Goal: Task Accomplishment & Management: Complete application form

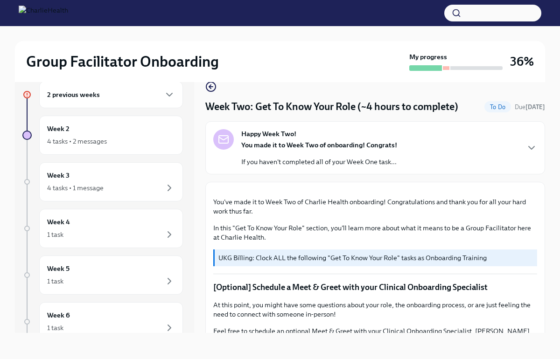
click at [134, 87] on div "2 previous weeks" at bounding box center [111, 94] width 144 height 27
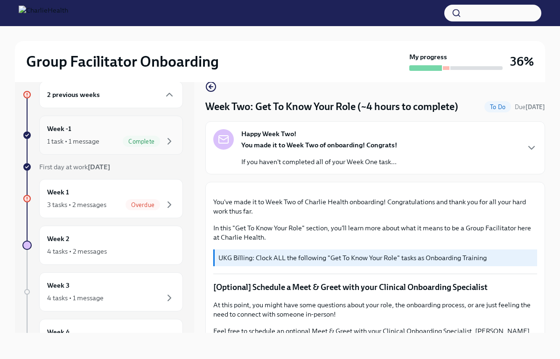
click at [133, 140] on span "Complete" at bounding box center [141, 141] width 37 height 7
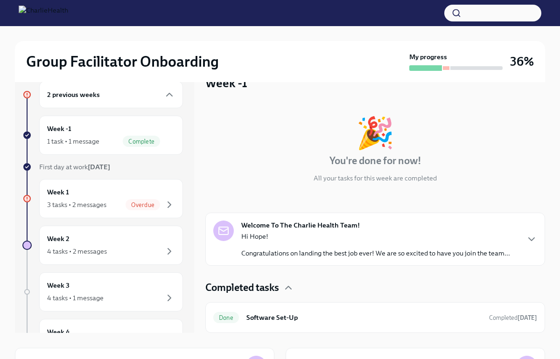
scroll to position [134, 0]
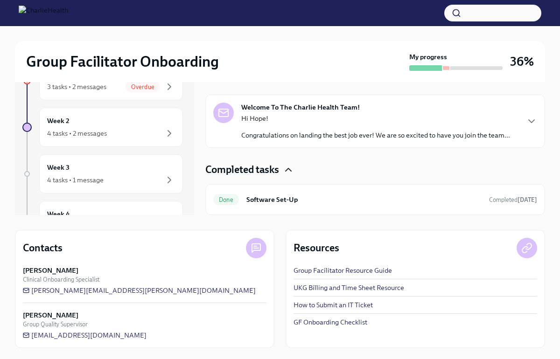
click at [291, 170] on icon "button" at bounding box center [289, 169] width 6 height 3
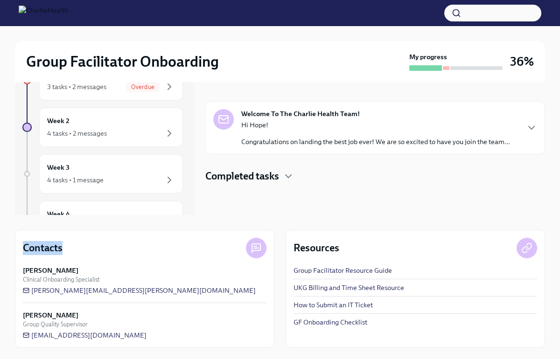
click at [292, 170] on div "Completed tasks" at bounding box center [375, 176] width 340 height 14
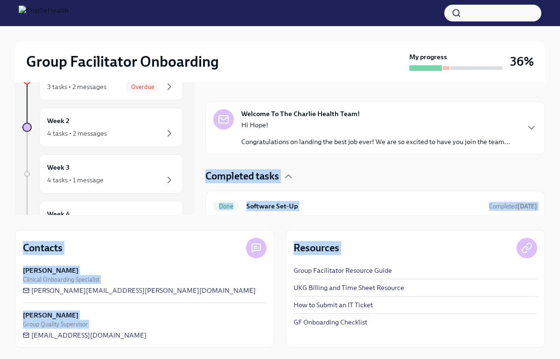
drag, startPoint x: 560, startPoint y: 153, endPoint x: 548, endPoint y: 235, distance: 82.9
click at [548, 235] on div "Group Facilitator Onboarding My progress 36% 2 previous weeks Week -1 1 task • …" at bounding box center [280, 125] width 560 height 467
click at [149, 86] on span "Overdue" at bounding box center [143, 87] width 35 height 7
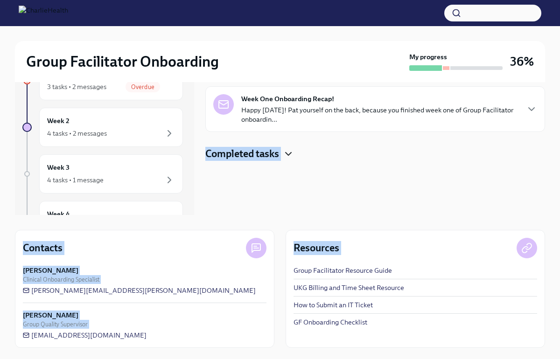
click at [287, 150] on icon "button" at bounding box center [288, 153] width 11 height 11
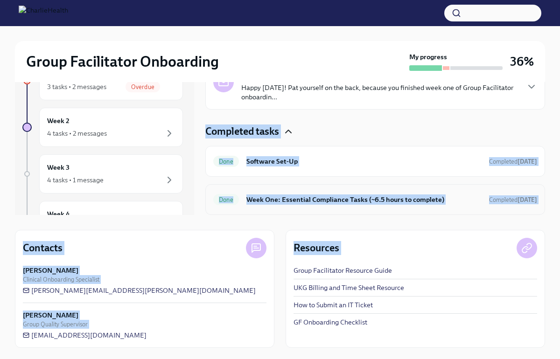
click at [471, 196] on div "Done Week One: Essential Compliance Tasks (~6.5 hours to complete) Completed [D…" at bounding box center [375, 199] width 324 height 15
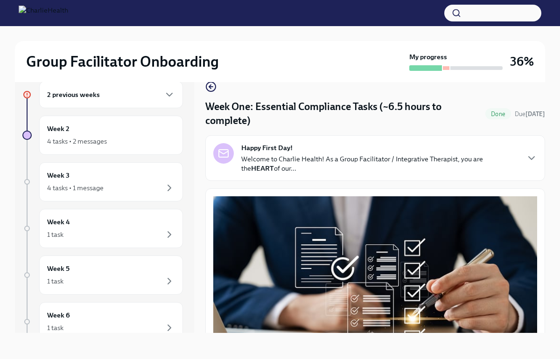
drag, startPoint x: 195, startPoint y: 135, endPoint x: 190, endPoint y: 118, distance: 17.8
click at [190, 118] on div "2 previous weeks Week 2 4 tasks • 2 messages Week 3 4 tasks • 1 message Week 4 …" at bounding box center [280, 199] width 530 height 267
click at [168, 93] on div "2 previous weeks" at bounding box center [111, 94] width 144 height 27
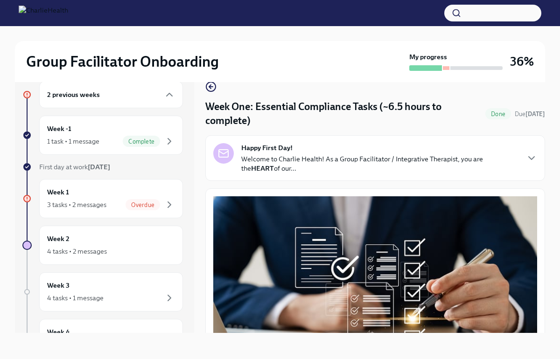
click at [133, 89] on div "2 previous weeks" at bounding box center [111, 94] width 128 height 11
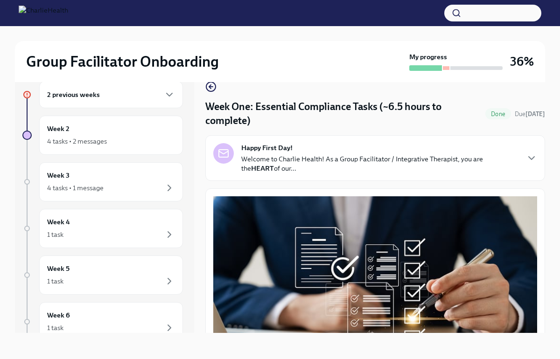
click at [133, 98] on div "2 previous weeks" at bounding box center [111, 94] width 128 height 11
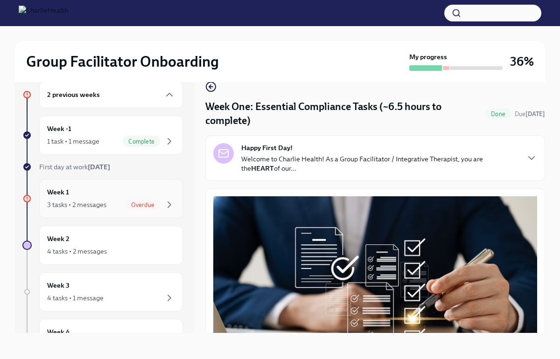
click at [113, 202] on div "3 tasks • 2 messages Overdue" at bounding box center [111, 204] width 128 height 11
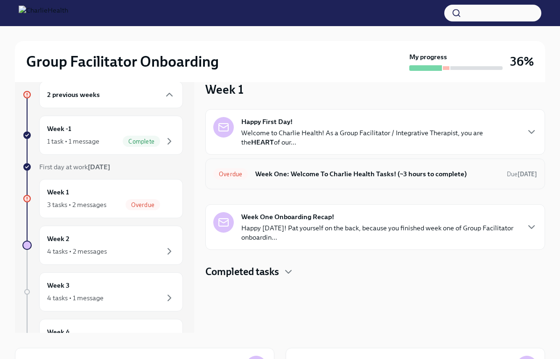
click at [297, 182] on div "Overdue Week One: Welcome To Charlie Health Tasks! (~3 hours to complete) Due […" at bounding box center [375, 174] width 340 height 31
click at [303, 169] on h6 "Week One: Welcome To Charlie Health Tasks! (~3 hours to complete)" at bounding box center [377, 174] width 244 height 10
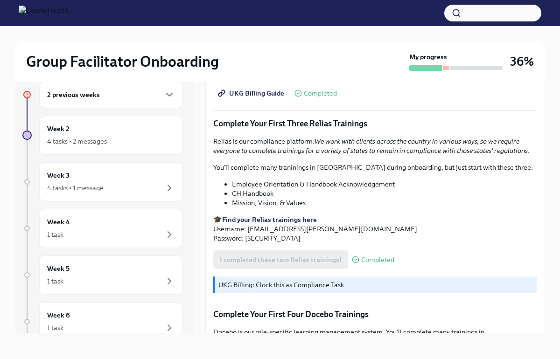
scroll to position [1158, 0]
